Goal: Task Accomplishment & Management: Use online tool/utility

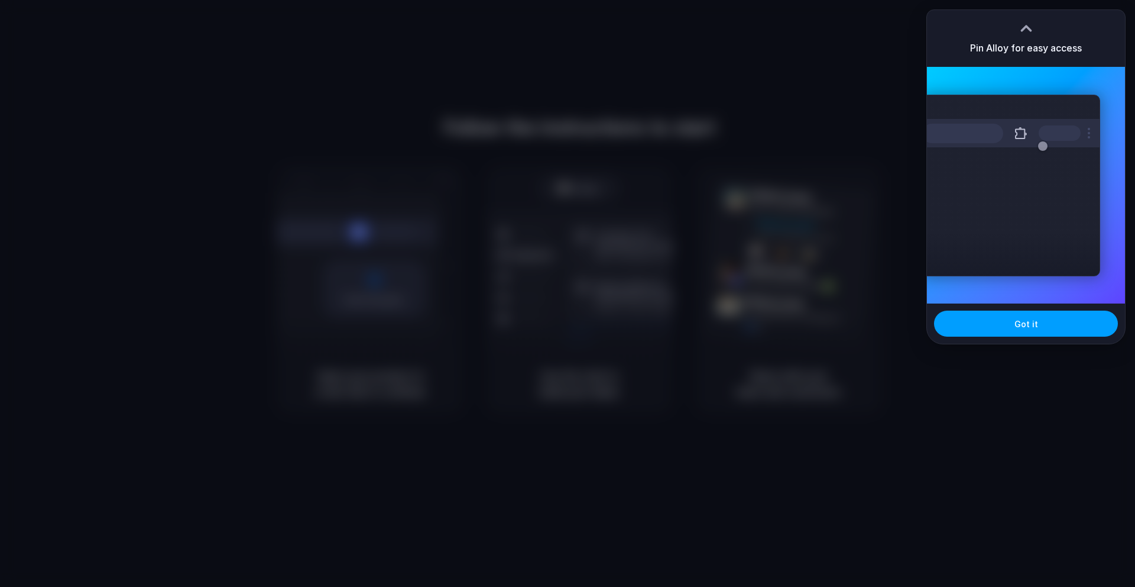
click at [1009, 328] on button "Got it" at bounding box center [1026, 323] width 184 height 26
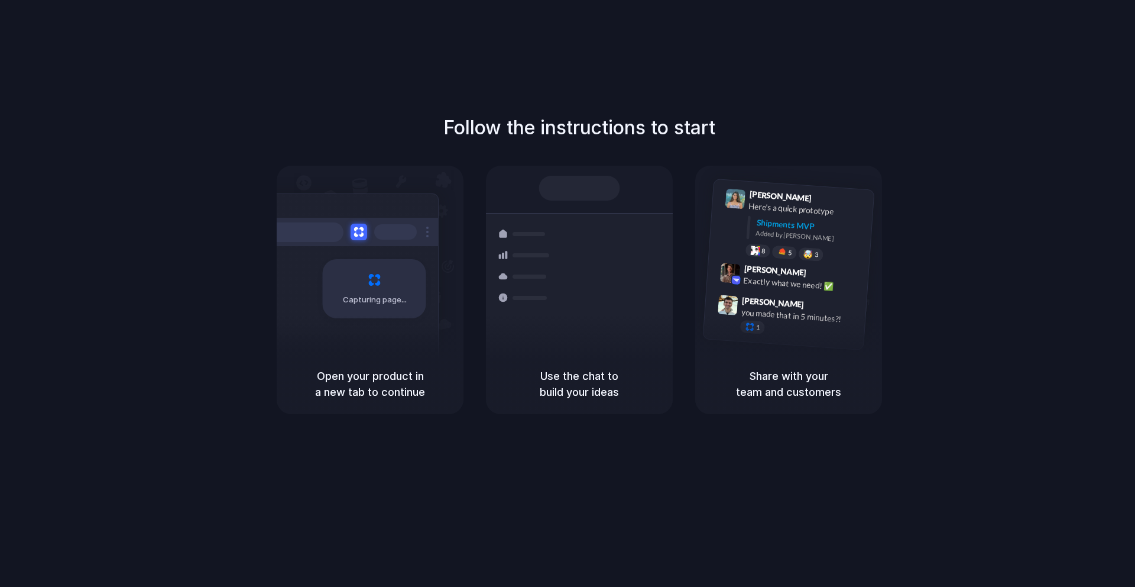
click at [361, 294] on span "Capturing page" at bounding box center [376, 300] width 66 height 12
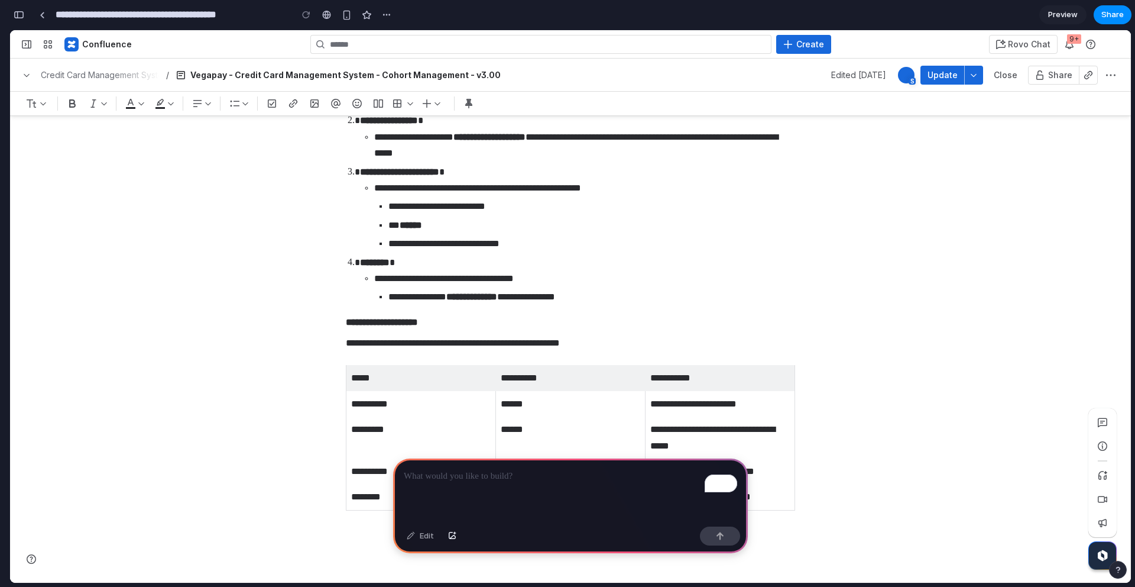
scroll to position [3515, 0]
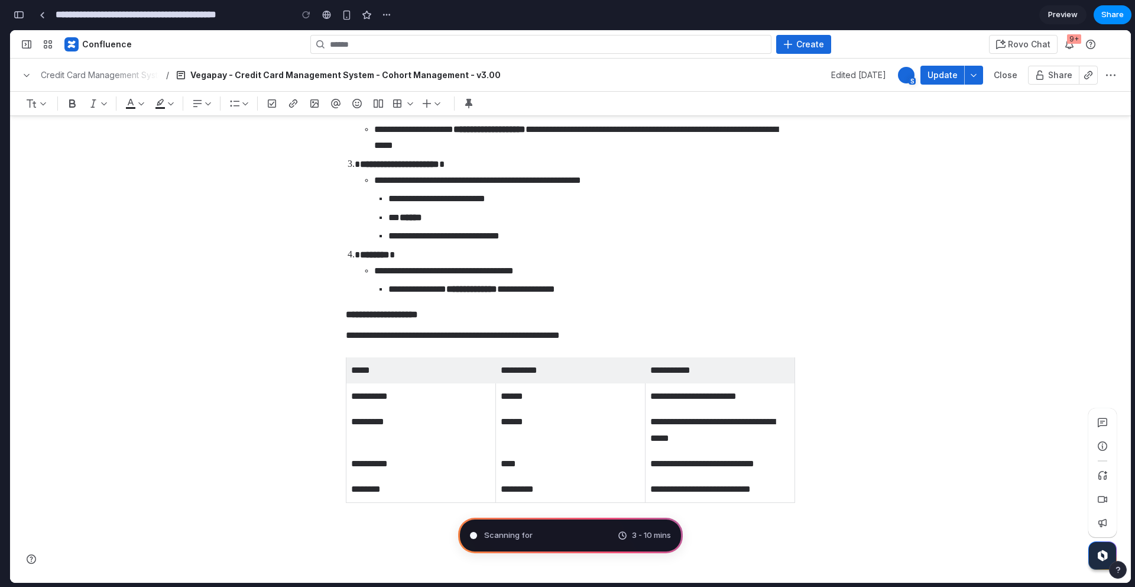
type input "**********"
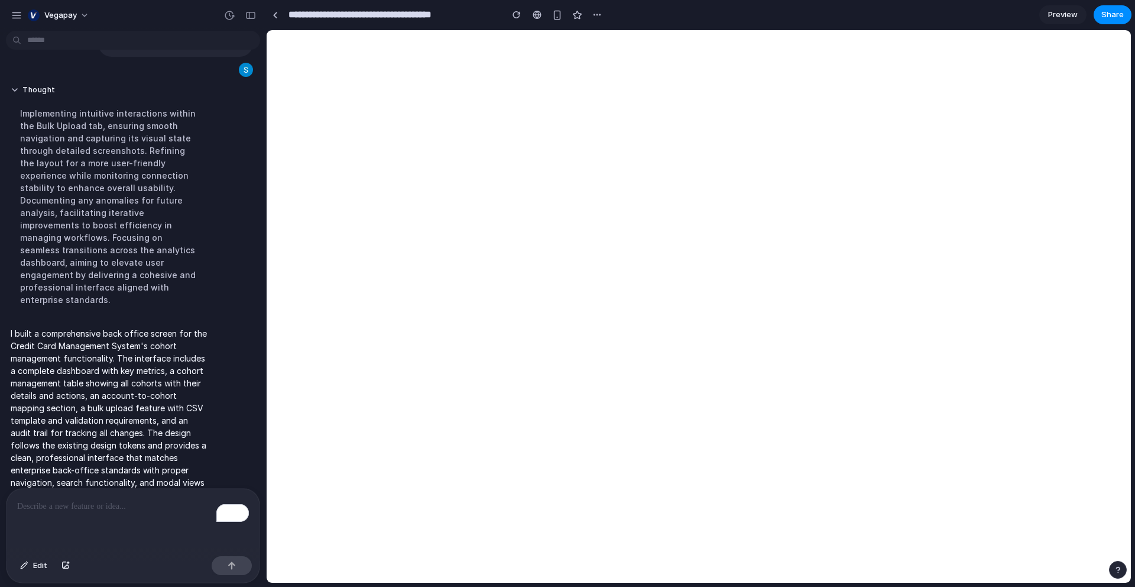
scroll to position [0, 0]
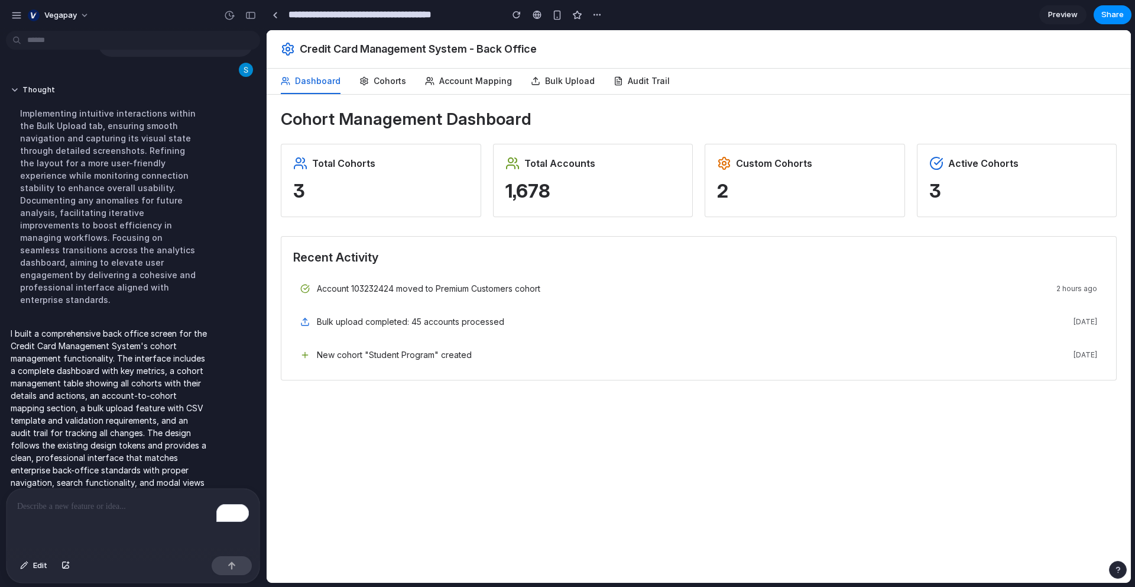
click at [396, 189] on p "3" at bounding box center [381, 190] width 176 height 27
click at [383, 77] on button "Cohorts" at bounding box center [383, 81] width 47 height 25
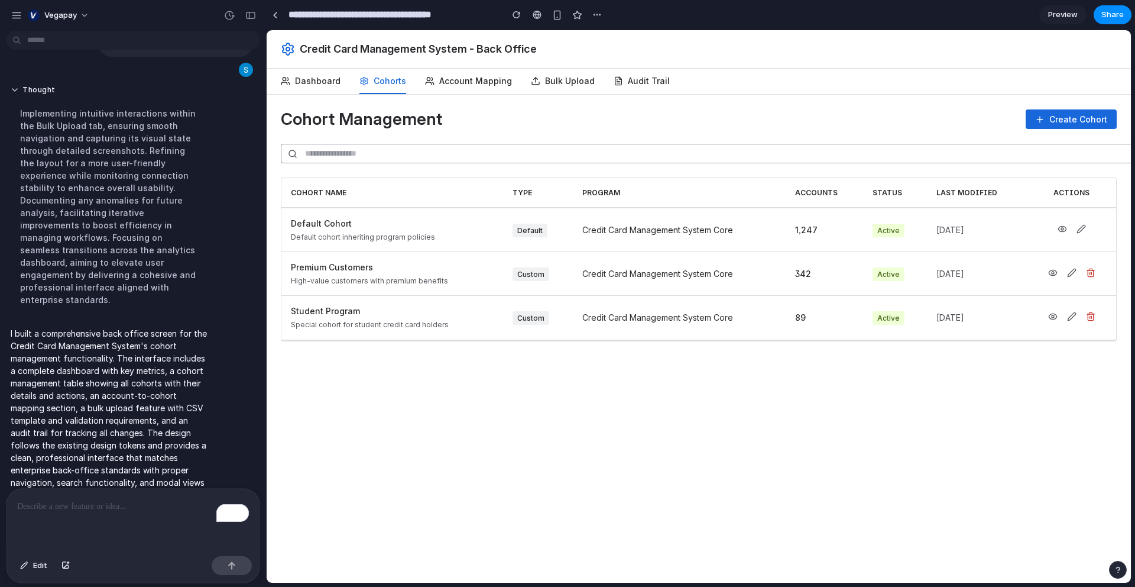
click at [326, 79] on button "Dashboard" at bounding box center [311, 81] width 60 height 25
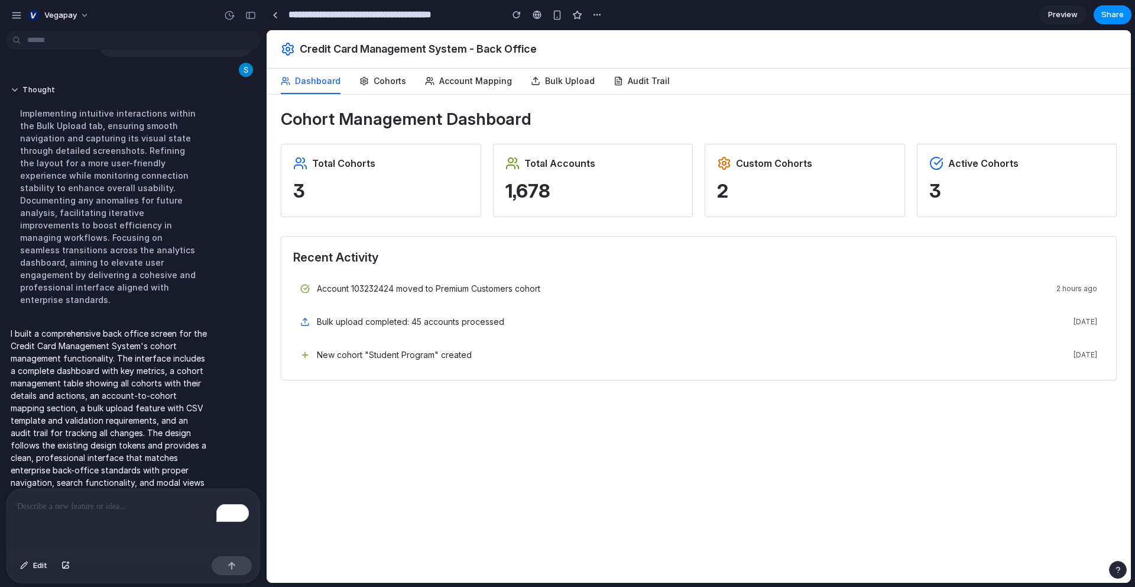
click at [411, 189] on p "3" at bounding box center [381, 190] width 176 height 27
click at [373, 199] on p "3" at bounding box center [381, 190] width 176 height 27
click at [390, 75] on button "Cohorts" at bounding box center [383, 81] width 47 height 25
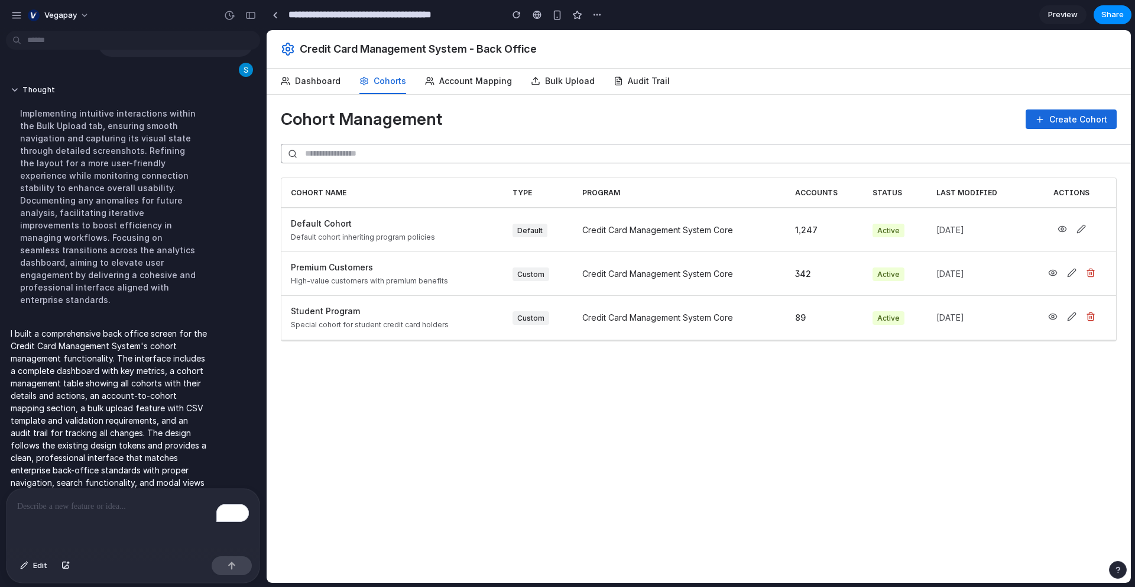
click at [1065, 229] on icon at bounding box center [1062, 228] width 8 height 5
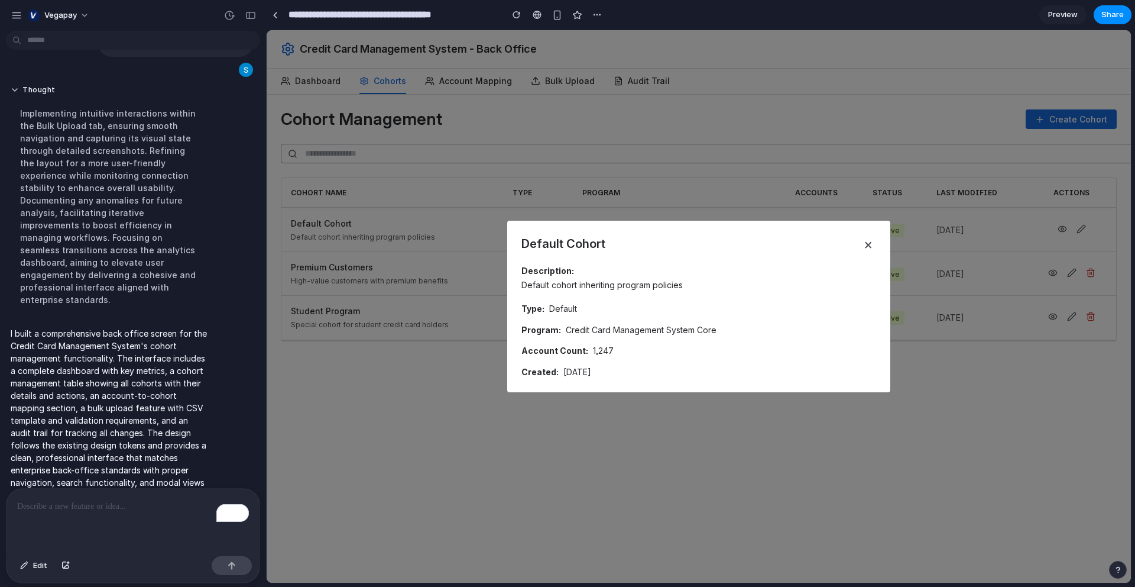
click at [869, 243] on button "×" at bounding box center [868, 244] width 16 height 18
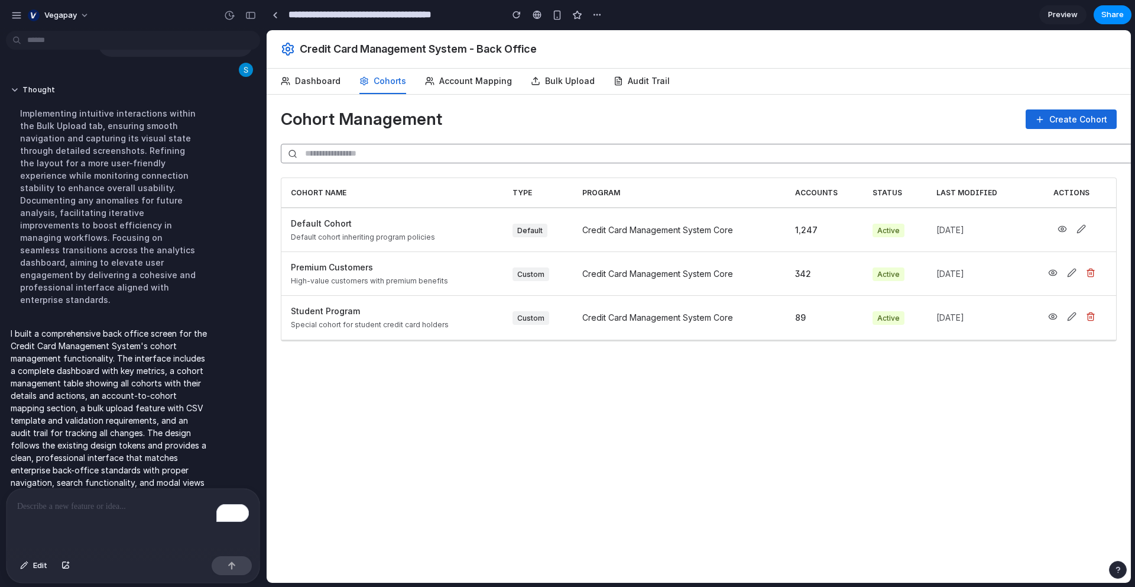
click at [1066, 115] on button "Create Cohort" at bounding box center [1071, 119] width 91 height 20
click at [1057, 114] on button "Create Cohort" at bounding box center [1071, 119] width 91 height 20
click at [1053, 273] on circle at bounding box center [1053, 272] width 2 height 2
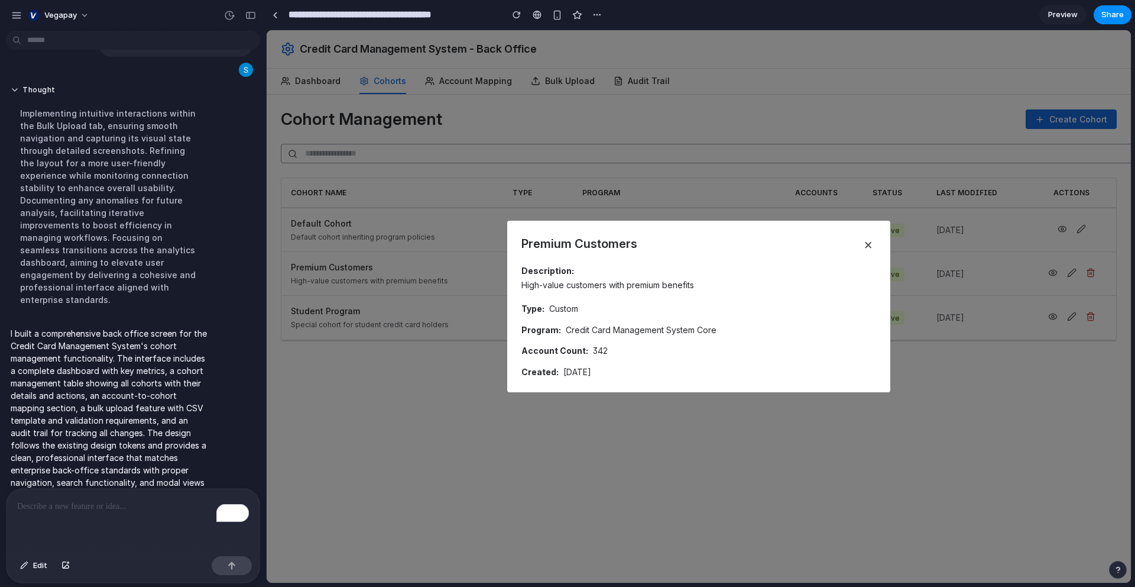
click at [870, 245] on button "×" at bounding box center [868, 244] width 16 height 18
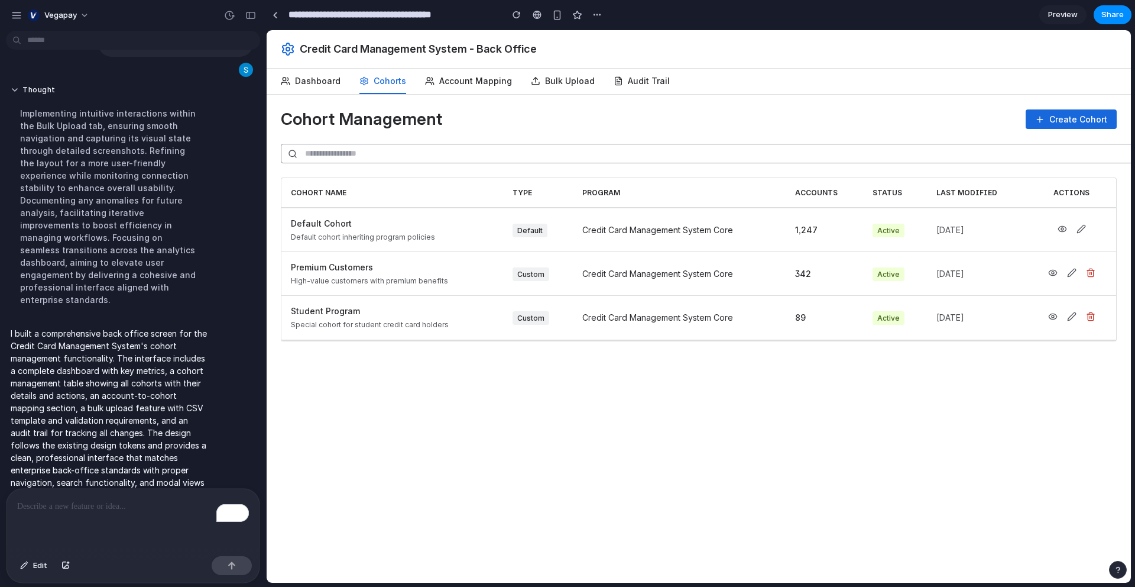
click at [587, 154] on input "text" at bounding box center [714, 154] width 866 height 20
click at [479, 79] on button "Account Mapping" at bounding box center [468, 81] width 87 height 25
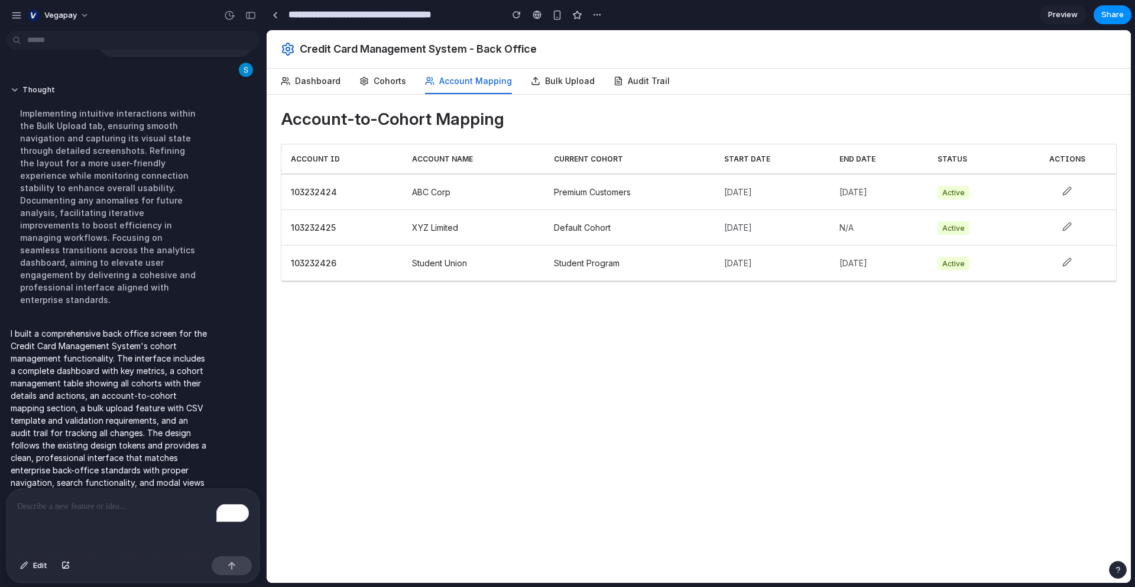
click at [1068, 188] on icon at bounding box center [1067, 190] width 9 height 9
click at [1070, 189] on icon at bounding box center [1067, 190] width 9 height 9
click at [552, 84] on button "Bulk Upload" at bounding box center [563, 81] width 64 height 25
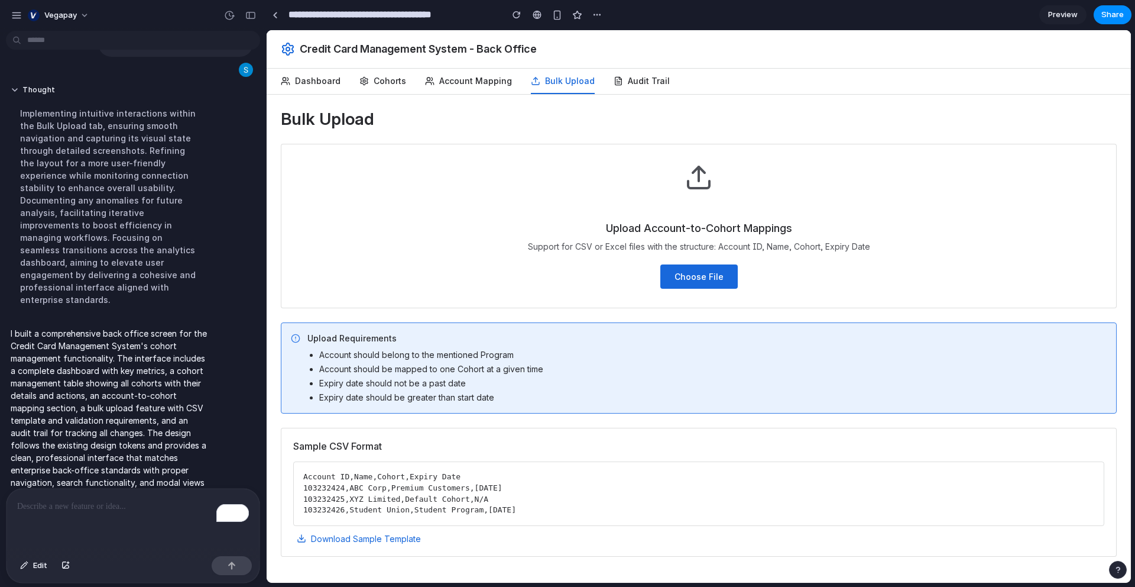
click at [636, 83] on button "Audit Trail" at bounding box center [642, 81] width 56 height 25
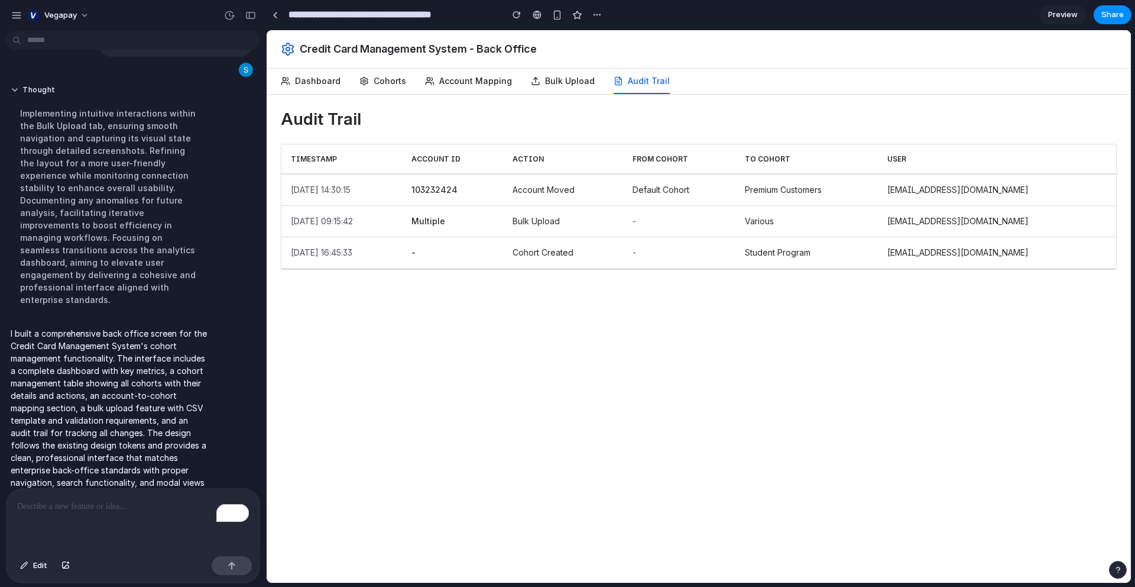
click at [318, 82] on button "Dashboard" at bounding box center [311, 81] width 60 height 25
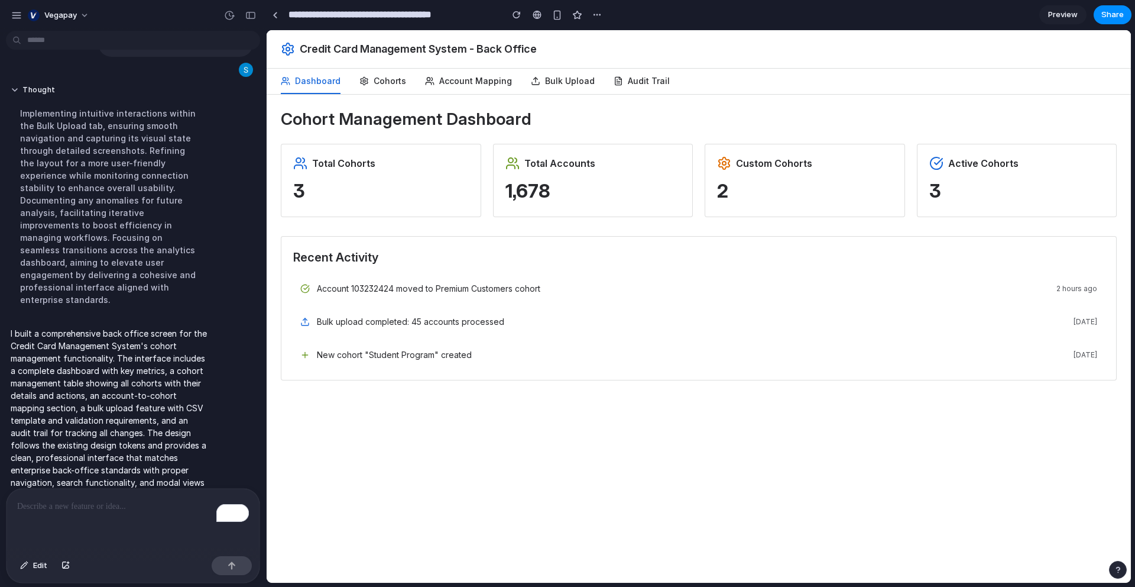
click at [781, 184] on p "2" at bounding box center [805, 190] width 176 height 27
click at [987, 174] on div "Active Cohorts 3" at bounding box center [1017, 180] width 200 height 73
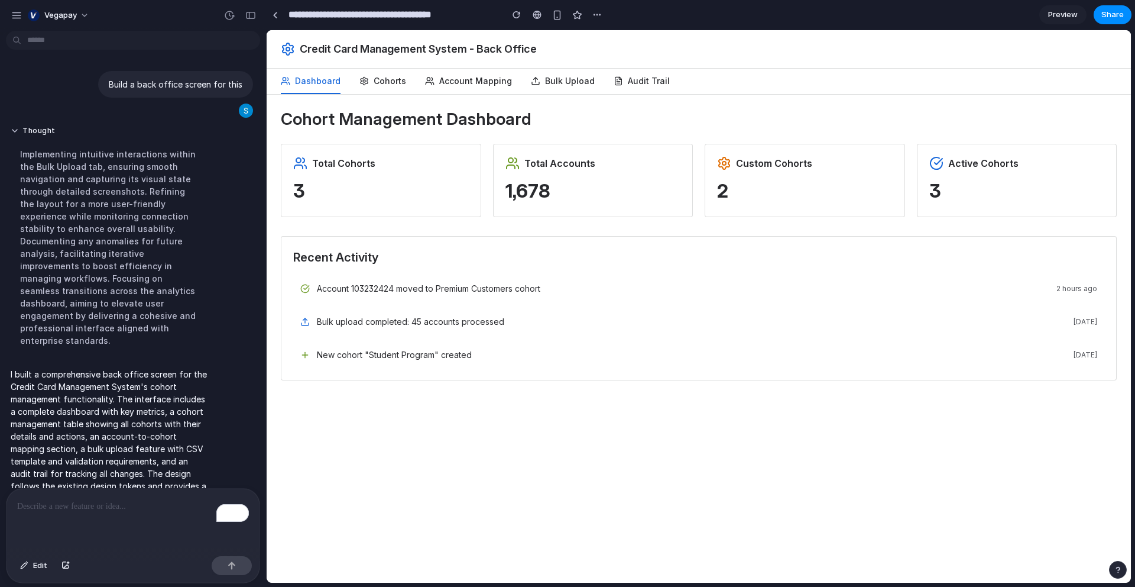
scroll to position [41, 0]
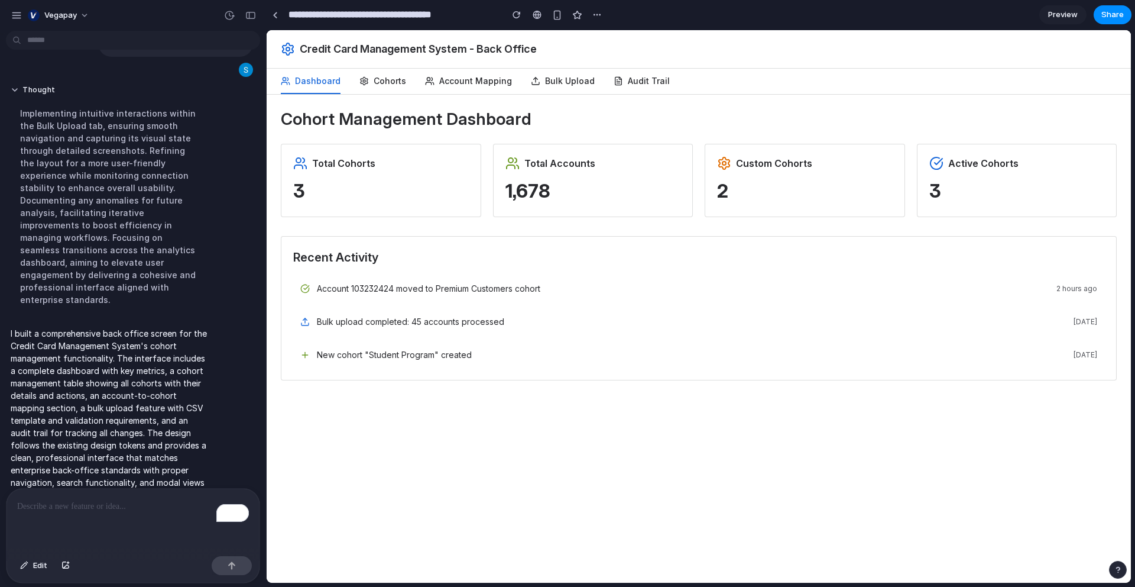
click at [81, 511] on p "To enrich screen reader interactions, please activate Accessibility in Grammarl…" at bounding box center [133, 506] width 232 height 14
click at [76, 12] on span "Vegapay" at bounding box center [60, 15] width 33 height 12
click at [118, 12] on div "Settings Invite members Change theme Sign out" at bounding box center [567, 293] width 1135 height 587
click at [84, 13] on button "Vegapay" at bounding box center [59, 15] width 72 height 19
click at [84, 13] on div "Settings Invite members Change theme Sign out" at bounding box center [567, 293] width 1135 height 587
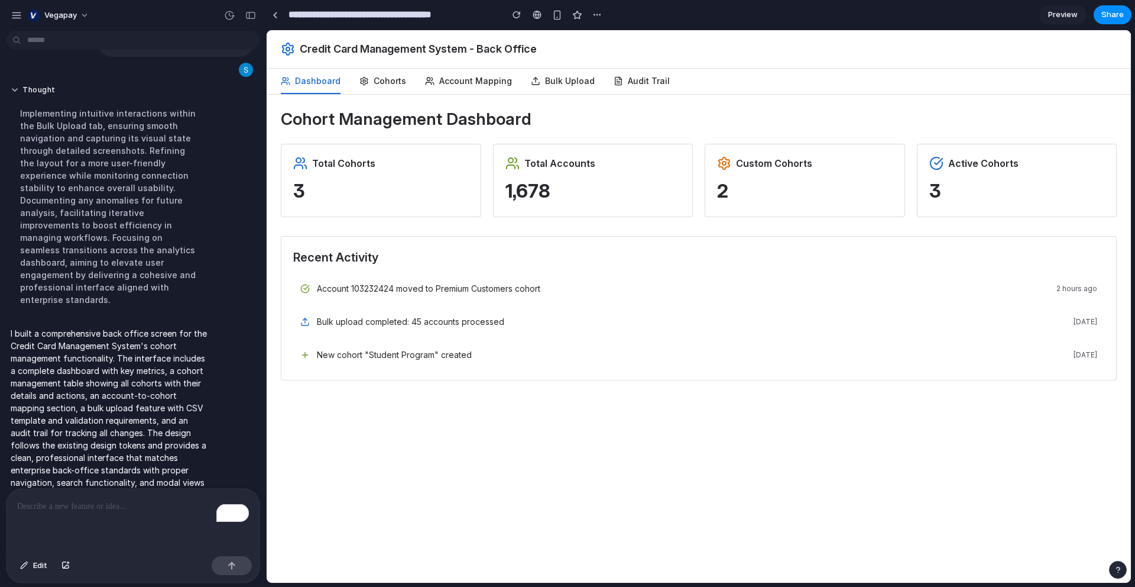
click at [116, 505] on p "To enrich screen reader interactions, please activate Accessibility in Grammarl…" at bounding box center [133, 506] width 232 height 14
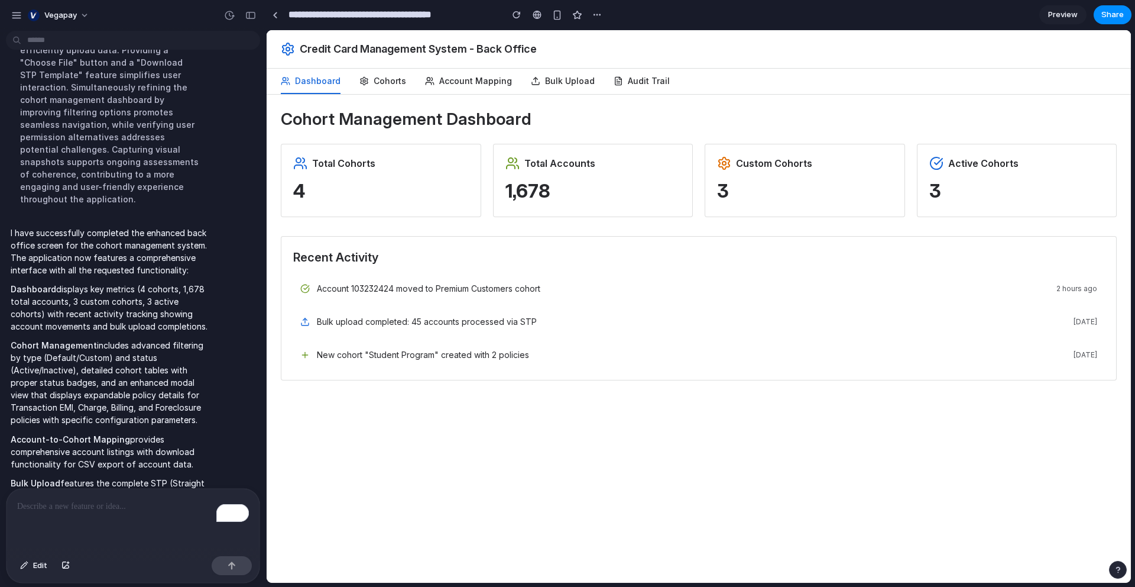
scroll to position [5515, 0]
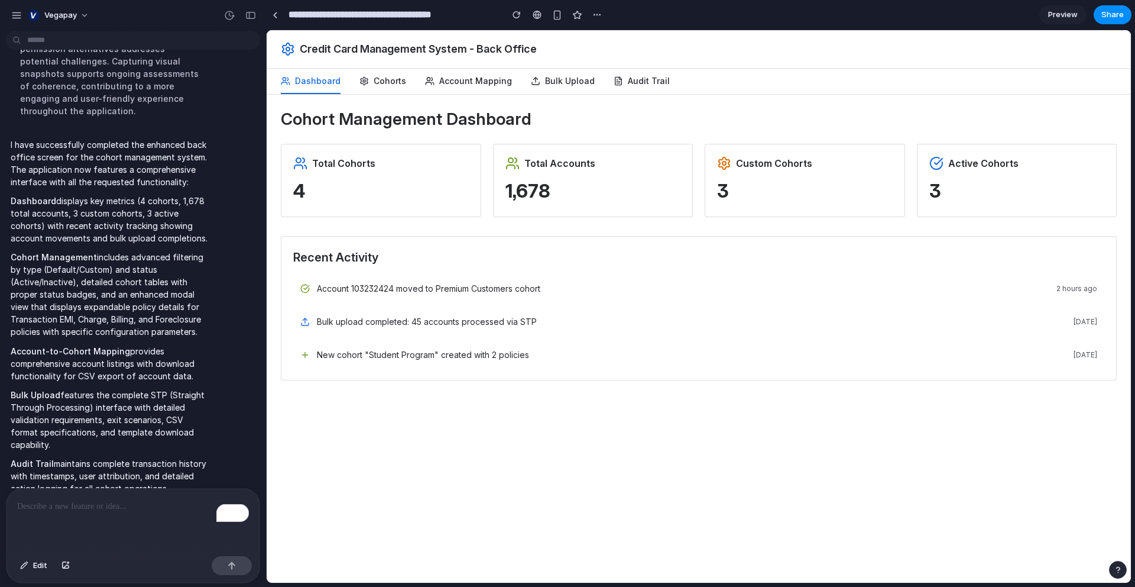
click at [387, 83] on button "Cohorts" at bounding box center [383, 81] width 47 height 25
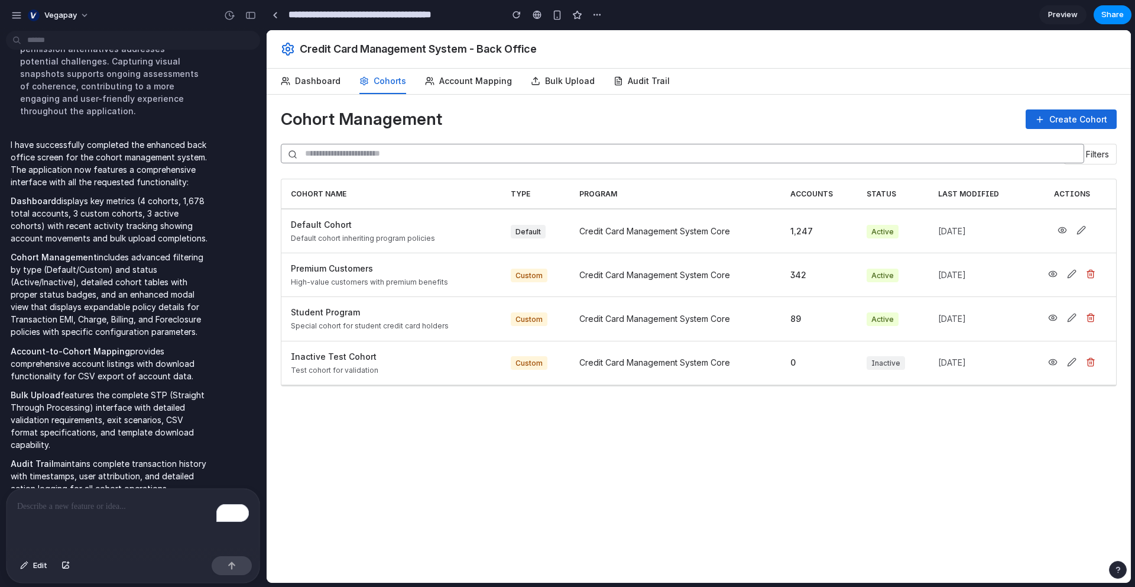
click at [1080, 231] on icon at bounding box center [1081, 229] width 9 height 9
click at [1064, 228] on icon at bounding box center [1063, 230] width 8 height 5
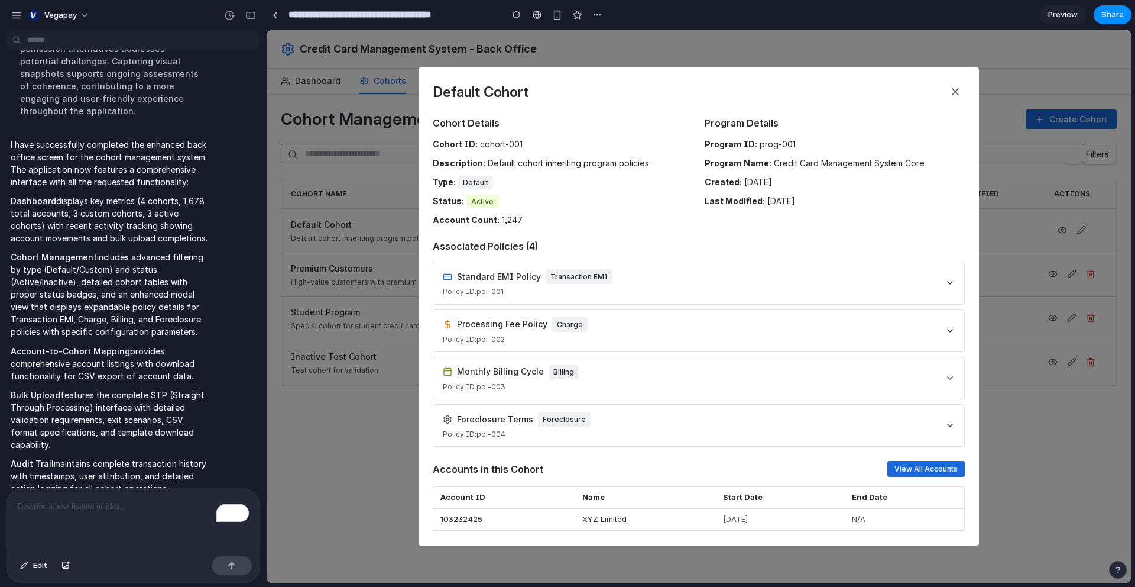
click at [723, 288] on div "Standard EMI Policy Transaction EMI Policy ID: pol-001" at bounding box center [698, 282] width 531 height 41
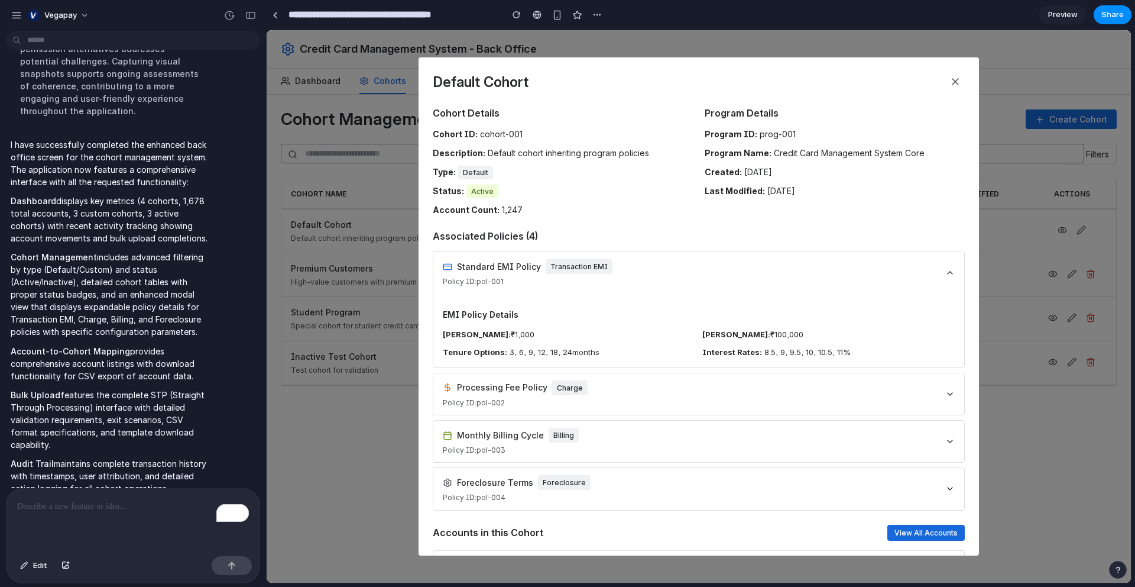
scroll to position [53, 0]
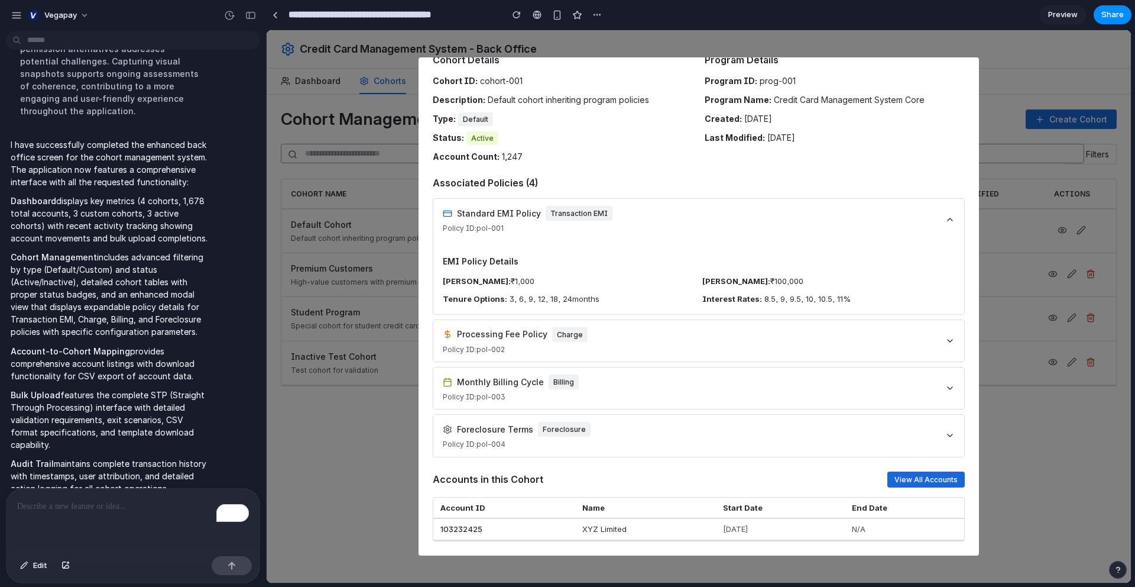
click at [682, 348] on div "Processing Fee Policy Charge Policy ID: pol-002" at bounding box center [698, 340] width 531 height 41
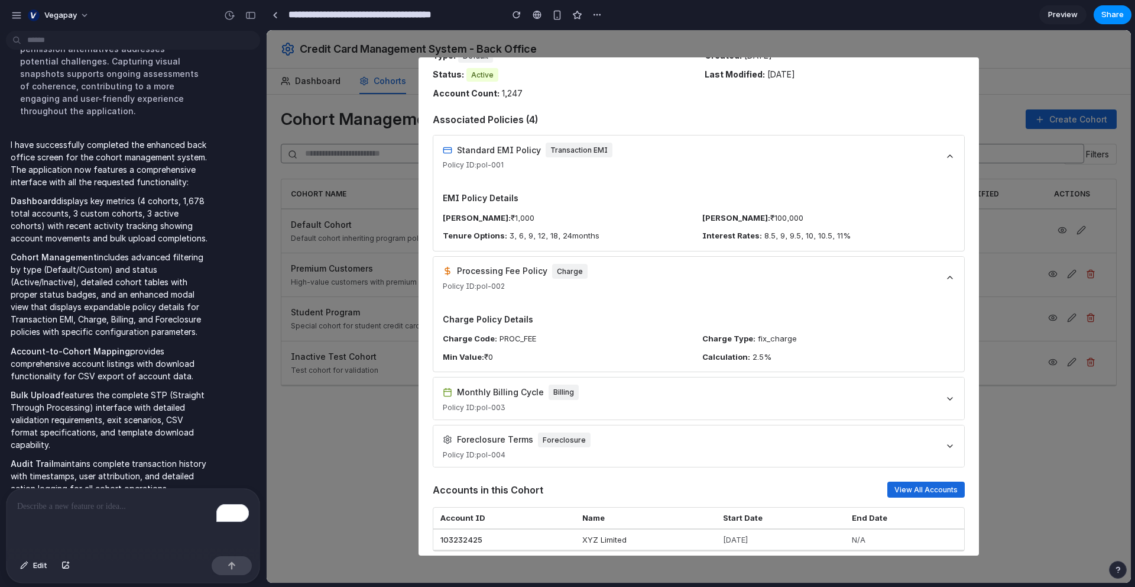
scroll to position [127, 0]
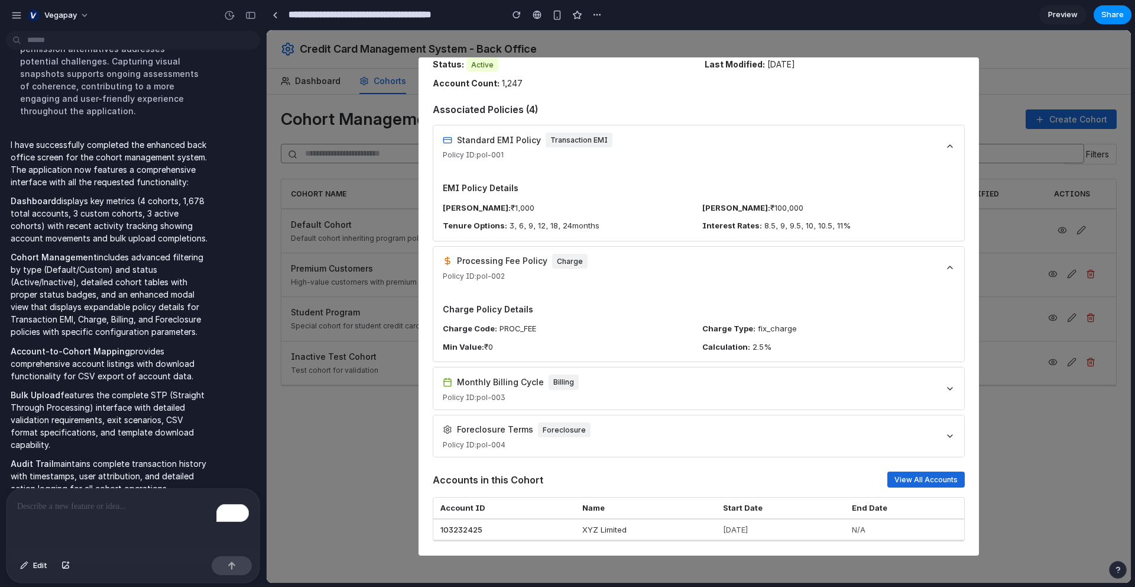
click at [655, 391] on div "Monthly Billing Cycle Billing Policy ID: pol-003" at bounding box center [698, 387] width 531 height 41
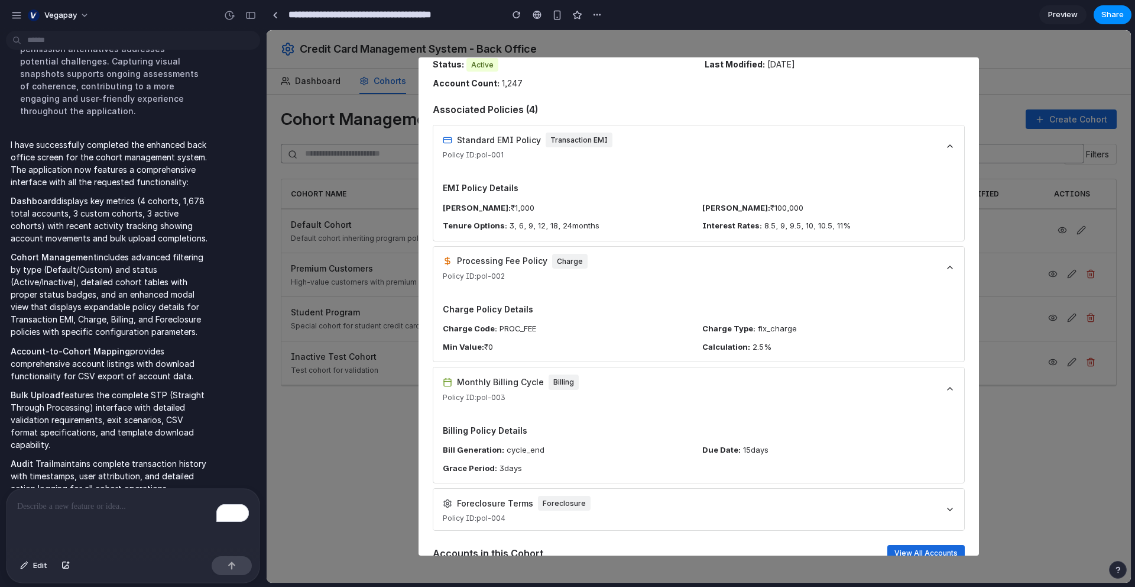
scroll to position [200, 0]
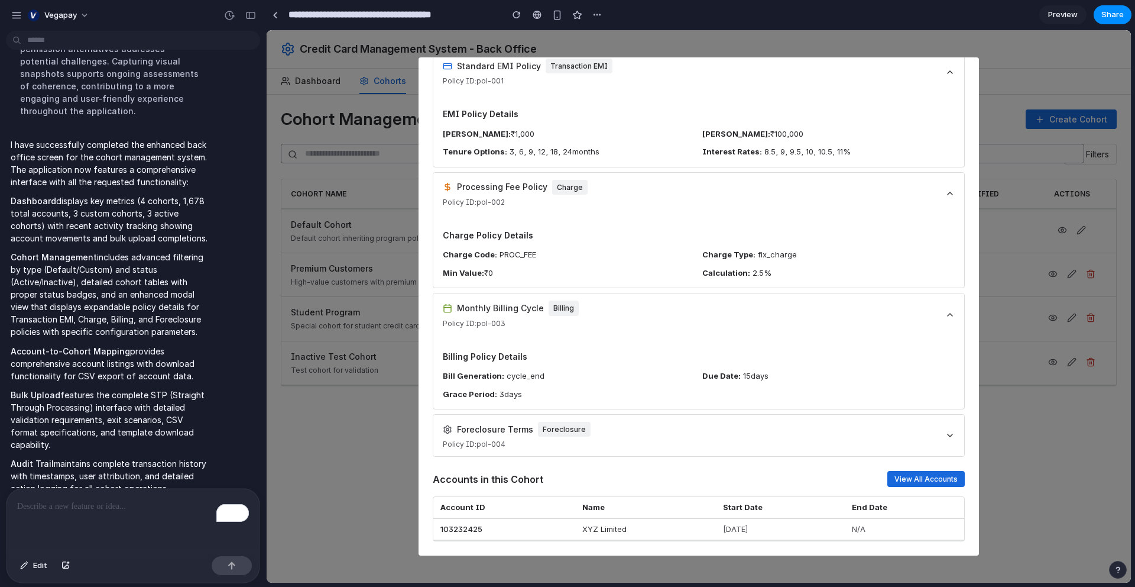
click at [641, 439] on div "Foreclosure Terms Foreclosure Policy ID: pol-004" at bounding box center [698, 435] width 531 height 41
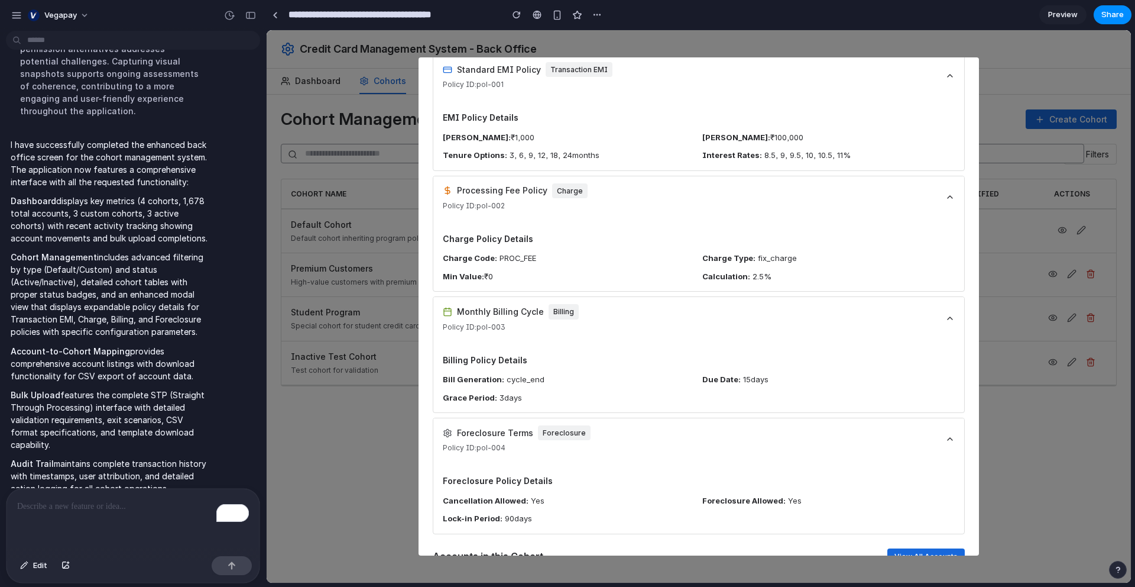
scroll to position [274, 0]
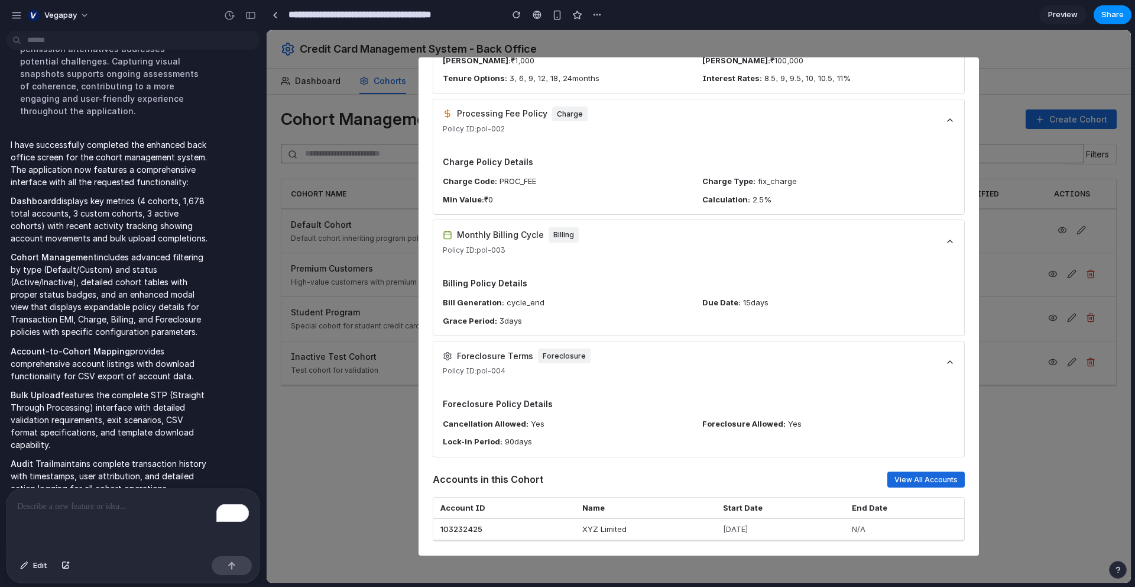
click at [913, 478] on button "View All Accounts" at bounding box center [926, 479] width 77 height 16
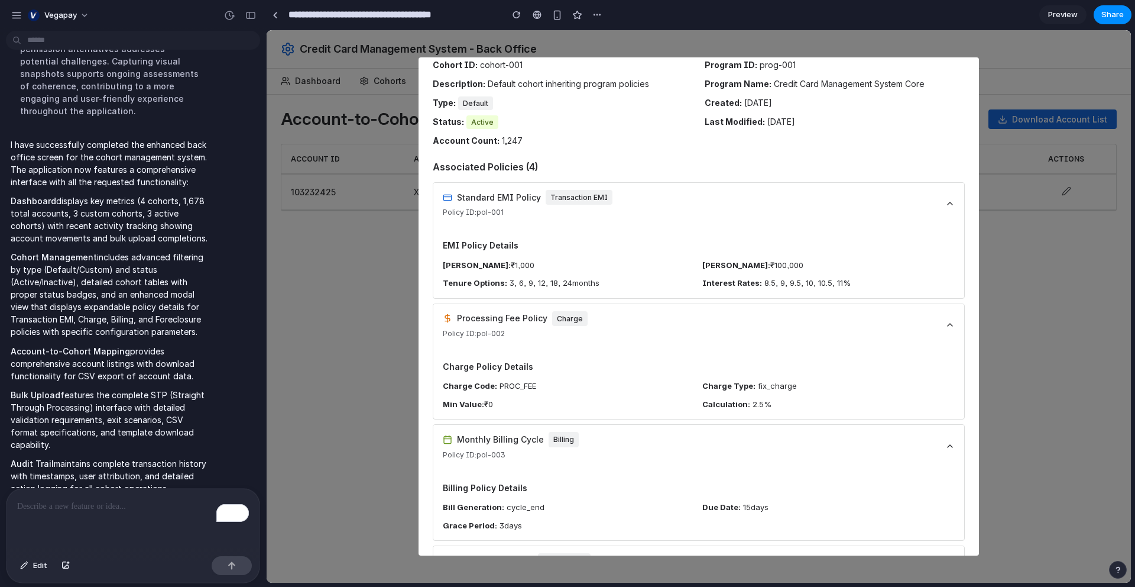
scroll to position [0, 0]
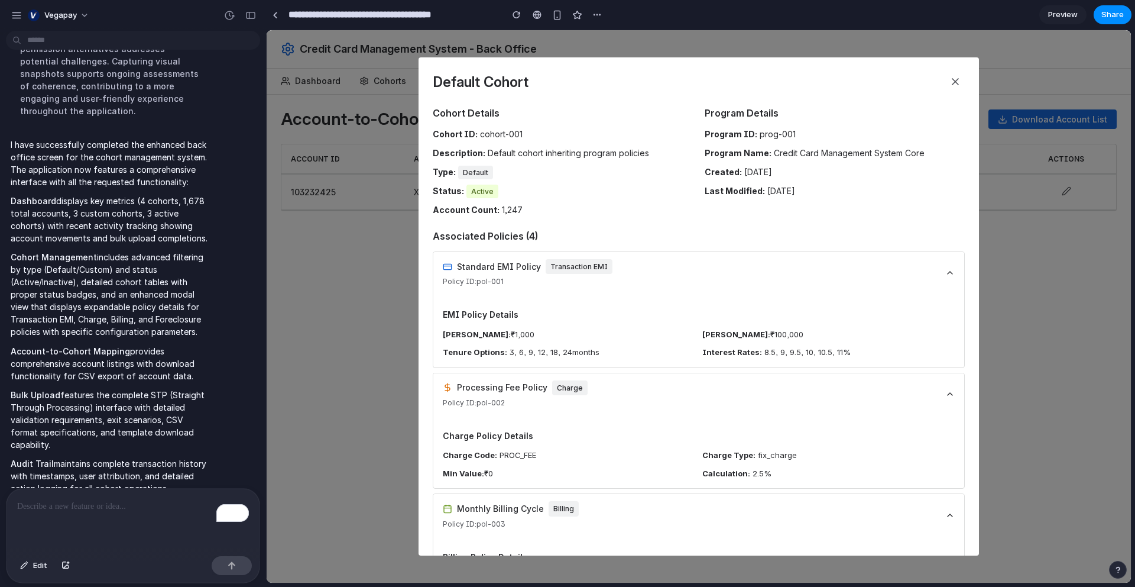
click at [959, 85] on icon at bounding box center [956, 82] width 12 height 12
